Goal: Transaction & Acquisition: Subscribe to service/newsletter

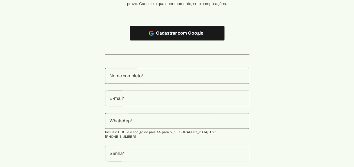
scroll to position [82, 0]
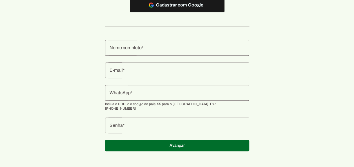
click at [174, 49] on input "Nome completo" at bounding box center [176, 47] width 135 height 7
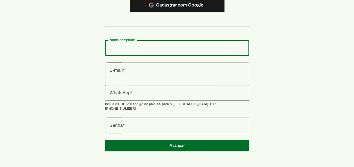
drag, startPoint x: 295, startPoint y: 68, endPoint x: 279, endPoint y: 73, distance: 16.6
click at [291, 71] on section "Teste grátis por 7 dias agora! Sem riscos, sem compromissos e sem contratos de …" at bounding box center [177, 45] width 354 height 226
click at [133, 49] on input "Nome completo" at bounding box center [176, 47] width 135 height 7
type input "V"
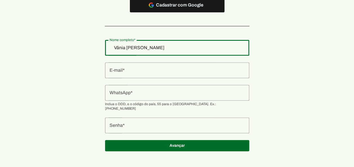
type input "Vânia [PERSON_NAME]"
type md-outlined-text-field "Vânia [PERSON_NAME]"
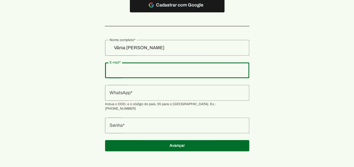
click at [143, 70] on input "E-mail" at bounding box center [176, 70] width 135 height 7
type input "[EMAIL_ADDRESS][DOMAIN_NAME]"
type md-outlined-text-field "[EMAIL_ADDRESS][DOMAIN_NAME]"
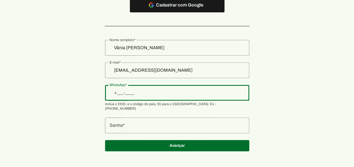
click at [155, 94] on input "WhatsApp" at bounding box center [176, 92] width 135 height 7
type input "[PHONE_NUMBER]"
type md-outlined-text-field "[PHONE_NUMBER]"
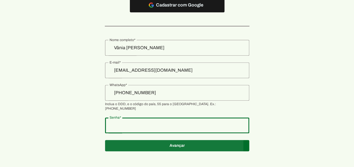
type md-outlined-text-field "Joca041220@"
click at [178, 12] on span at bounding box center [177, 5] width 95 height 14
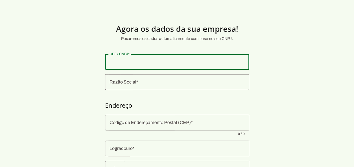
click at [190, 62] on input "CPF / CNPJ" at bounding box center [176, 62] width 135 height 7
type input "044.787.079-36"
type md-outlined-text-field "044.787.079-36"
drag, startPoint x: 169, startPoint y: 64, endPoint x: 76, endPoint y: 75, distance: 93.3
click at [82, 74] on section "Agora os dados da sua empresa! Puxaremos os dados automaticamente com base no s…" at bounding box center [177, 136] width 354 height 244
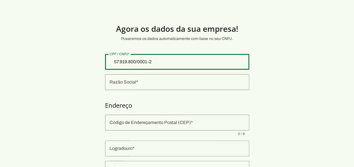
type input "57.919.800/0001-28"
type md-outlined-text-field "57.919.800/0001-28"
click at [162, 87] on div at bounding box center [177, 82] width 144 height 16
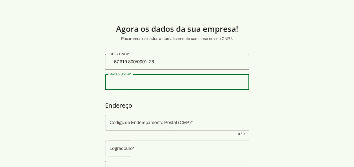
type input "JGV CONSORCIO E FINANCAS LTDA"
type input "Rua [PERSON_NAME]"
type input "439"
type input "Apt 704 Andar 07 Cond [GEOGRAPHIC_DATA] Ed Bloco Pq Graciosa Bl 02 Po"
type input "Novo Mundo"
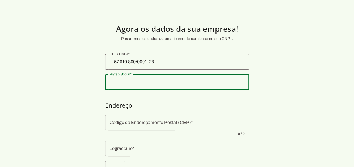
type input "[GEOGRAPHIC_DATA]"
type input "PR"
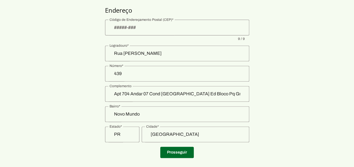
scroll to position [104, 0]
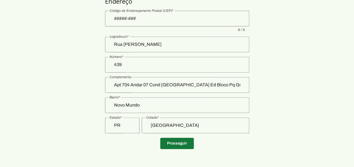
click at [184, 145] on span at bounding box center [176, 144] width 33 height 14
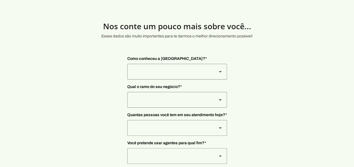
scroll to position [1, 0]
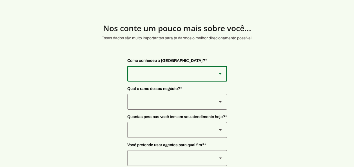
click at [176, 73] on div at bounding box center [169, 74] width 85 height 16
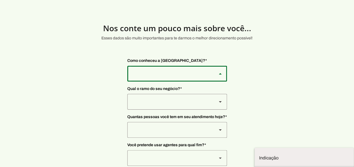
click at [254, 150] on md-item "Instagram" at bounding box center [303, 158] width 99 height 16
type md-outlined-select "SqiumnrPQyqUQpijGxgf"
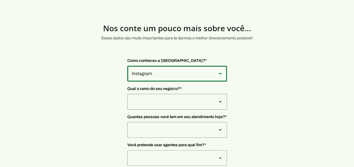
click at [154, 82] on div at bounding box center [169, 74] width 85 height 16
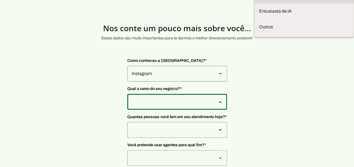
click at [0, 0] on slot at bounding box center [0, 0] width 0 height 0
type md-outlined-select "L7c3Qm59DPDoD5qFBh3Y"
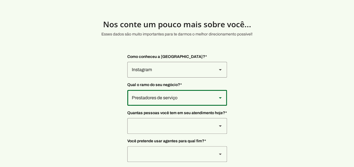
scroll to position [29, 0]
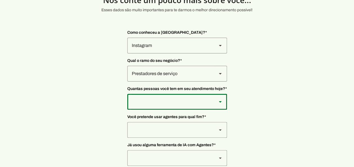
click at [161, 53] on div at bounding box center [169, 46] width 85 height 16
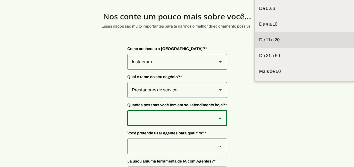
scroll to position [1, 0]
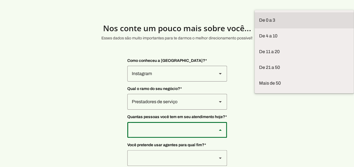
click at [0, 0] on slot at bounding box center [0, 0] width 0 height 0
type md-outlined-select "yHmeUixsC5IlBgFUkJwN"
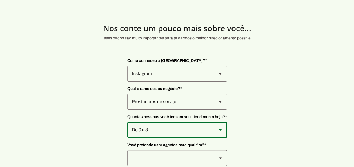
scroll to position [29, 0]
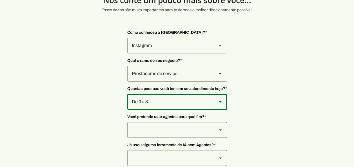
click at [198, 53] on div at bounding box center [169, 46] width 85 height 16
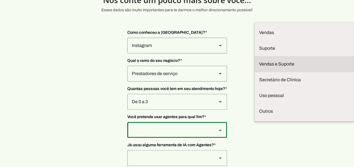
click at [0, 0] on slot at bounding box center [0, 0] width 0 height 0
type md-outlined-select "LGV6UAW7vmmJy71KmeMz"
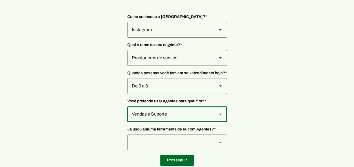
scroll to position [57, 0]
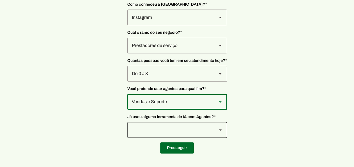
click at [214, 25] on div at bounding box center [220, 18] width 14 height 16
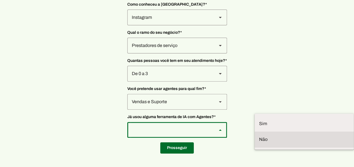
click at [0, 0] on slot at bounding box center [0, 0] width 0 height 0
type md-outlined-select "YJTivUP5LYteilvK0BaA"
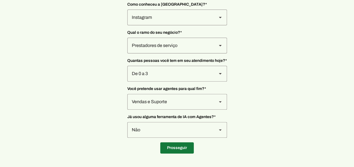
click at [172, 150] on span at bounding box center [176, 148] width 33 height 14
type input "Rua [PERSON_NAME]"
type input "439"
type input "Apt 704 Andar 07 Cond [GEOGRAPHIC_DATA] Ed Bloco Pq Graciosa Bl 02 Po"
type input "Novo Mundo"
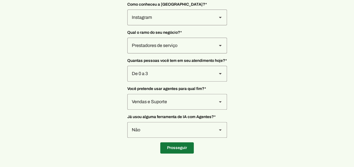
type input "[GEOGRAPHIC_DATA]"
type input "PR"
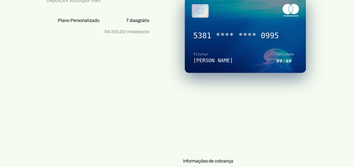
scroll to position [113, 0]
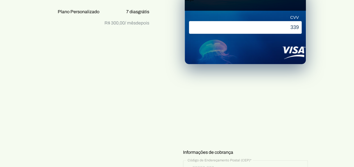
click at [83, 124] on div "Plano Personalizado 7 dias grátis Depois, R$ 300,00 por mês Plano Personalizado…" at bounding box center [97, 163] width 123 height 398
click at [222, 137] on p "Informações do cartão" at bounding box center [245, 58] width 125 height 164
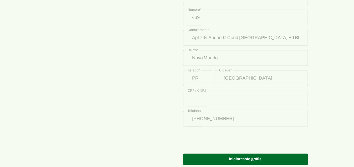
scroll to position [322, 0]
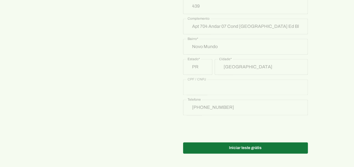
click at [251, 148] on span at bounding box center [245, 148] width 125 height 14
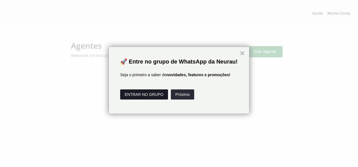
click at [150, 100] on button "ENTRAR NO GRUPO" at bounding box center [144, 94] width 48 height 10
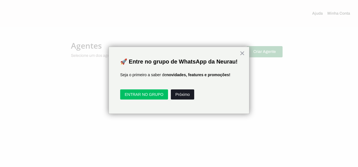
click at [189, 100] on button "Próximo" at bounding box center [182, 94] width 23 height 10
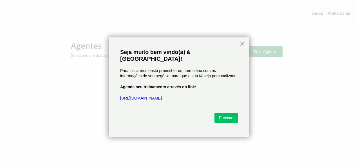
click at [151, 96] on link "[URL][DOMAIN_NAME]" at bounding box center [141, 98] width 42 height 5
